Goal: Download file/media

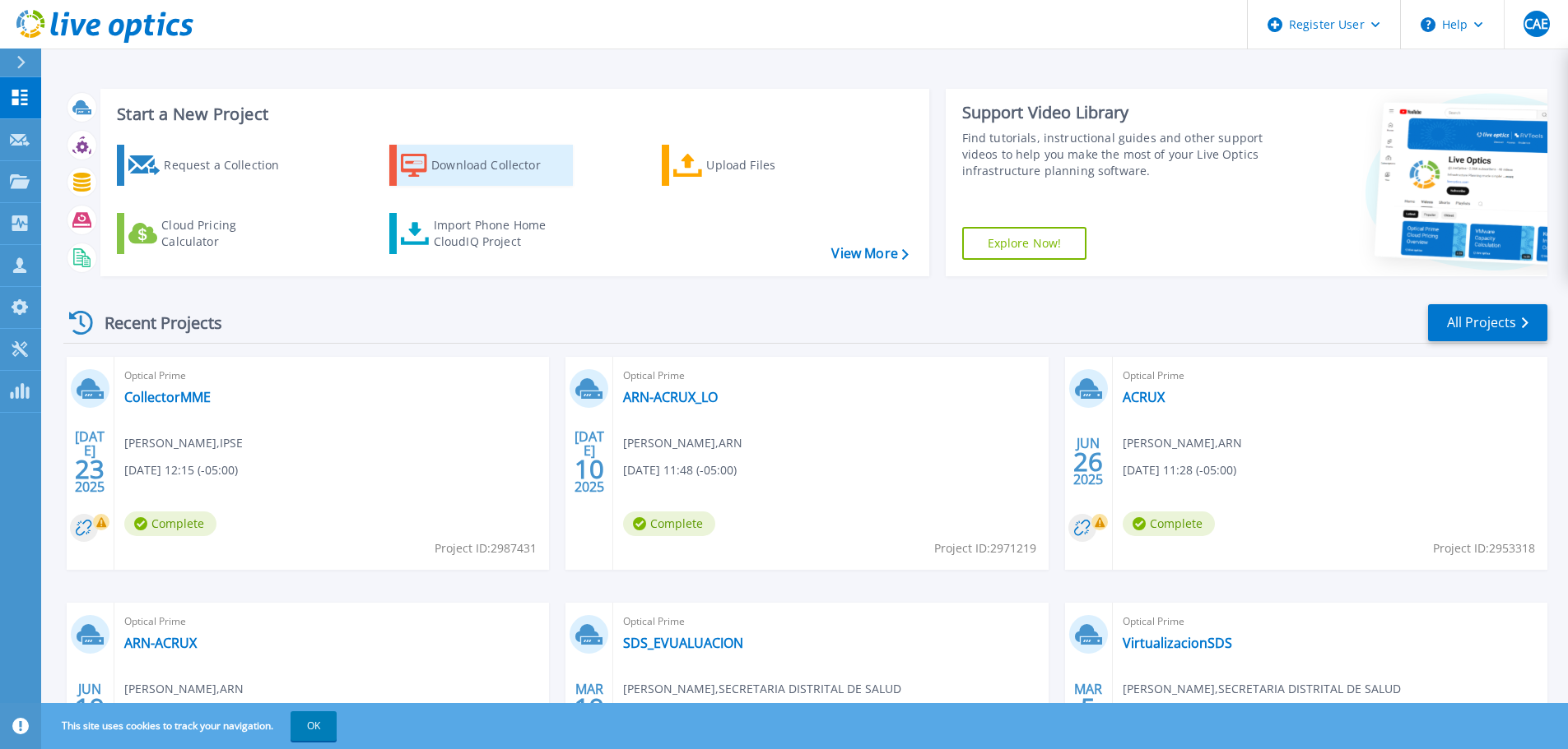
click at [483, 171] on div "Download Collector" at bounding box center [497, 165] width 132 height 33
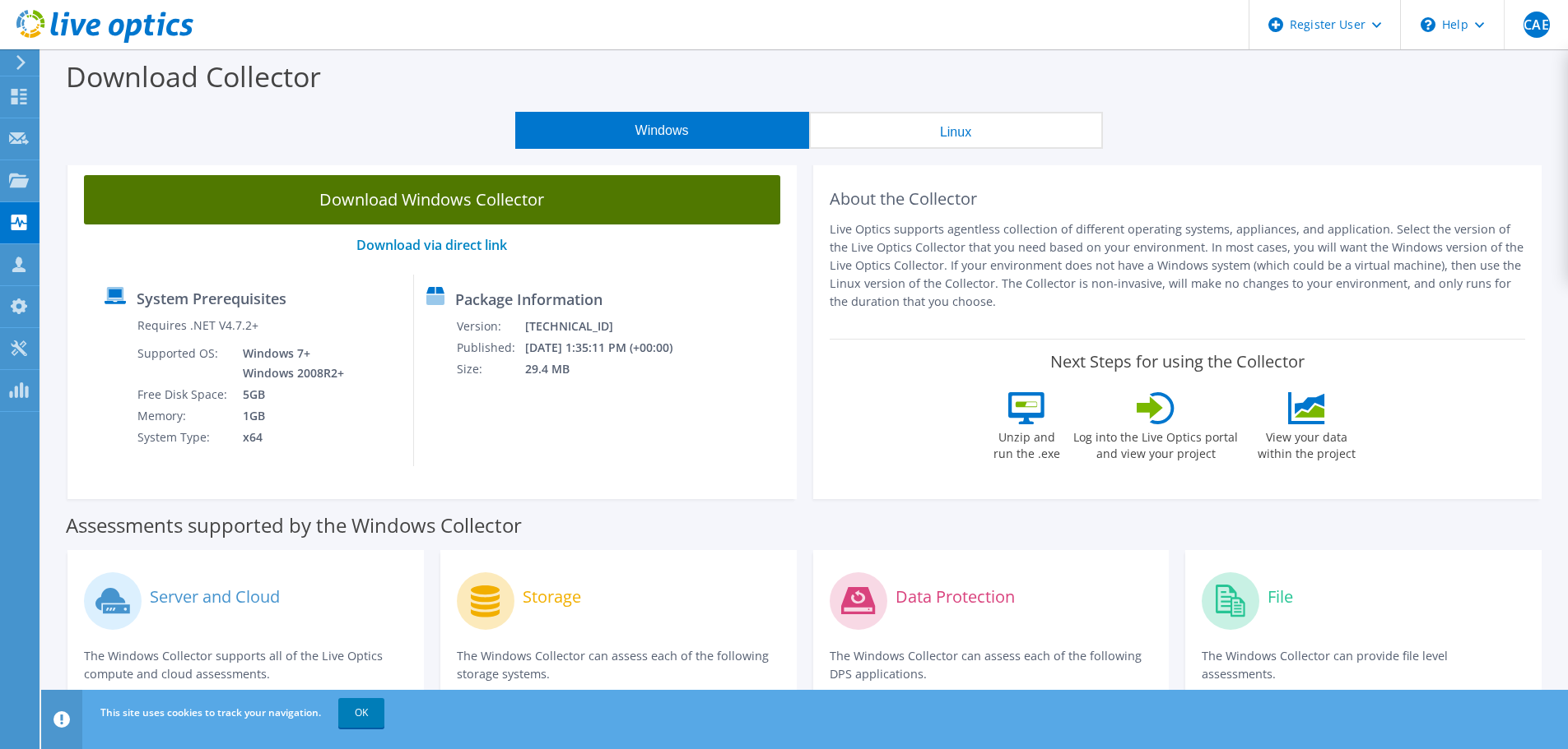
click at [415, 188] on link "Download Windows Collector" at bounding box center [432, 200] width 696 height 49
